Goal: Check status: Check status

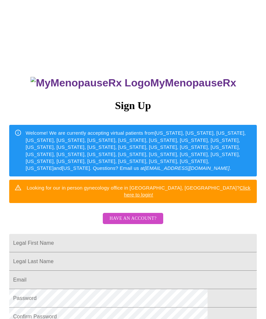
click at [136, 215] on span "Have an account?" at bounding box center [132, 219] width 47 height 8
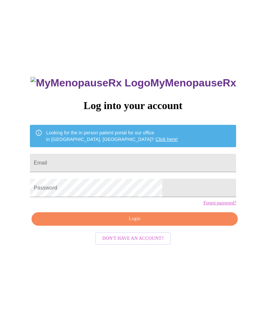
click at [80, 171] on input "Email" at bounding box center [133, 163] width 206 height 18
type input "[EMAIL_ADDRESS][DOMAIN_NAME]"
type input "kouryraynor@gmail.com"
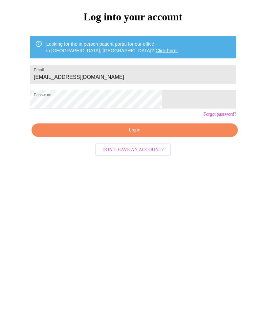
scroll to position [29, 0]
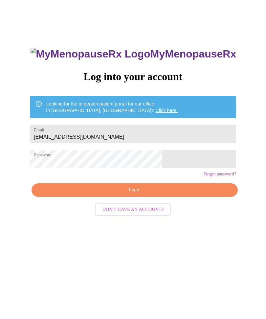
click at [133, 195] on span "Login" at bounding box center [134, 190] width 191 height 8
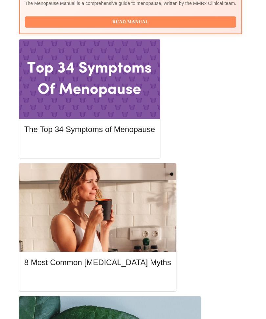
scroll to position [316, 0]
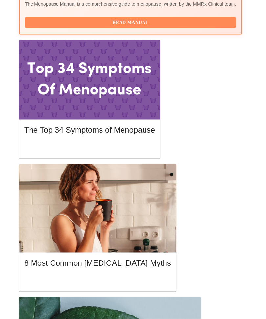
scroll to position [316, 0]
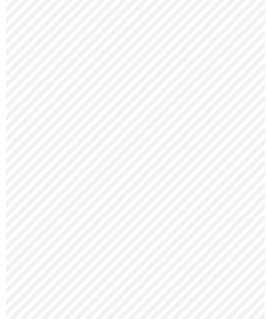
scroll to position [467, 0]
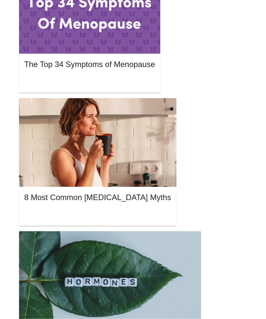
scroll to position [395, 0]
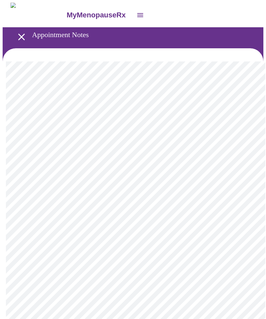
click at [16, 33] on icon "open drawer" at bounding box center [22, 37] width 12 height 12
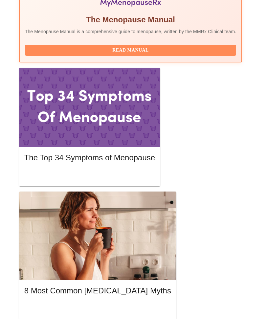
scroll to position [311, 0]
